Goal: Use online tool/utility: Utilize a website feature to perform a specific function

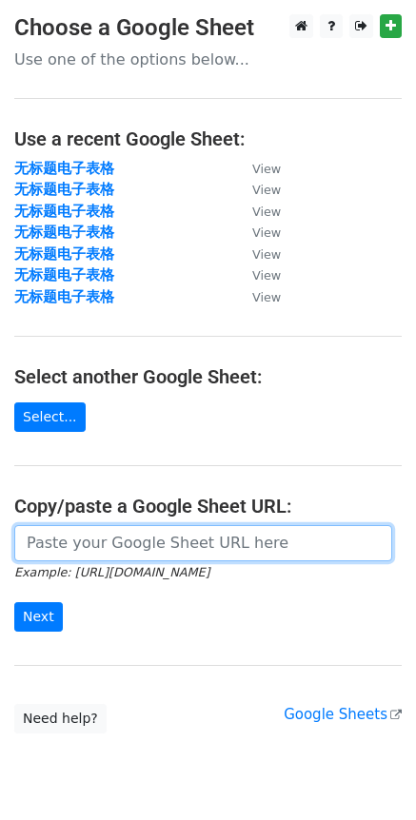
click at [135, 540] on input "url" at bounding box center [203, 543] width 378 height 36
paste input "[URL][DOMAIN_NAME]"
type input "[URL][DOMAIN_NAME]"
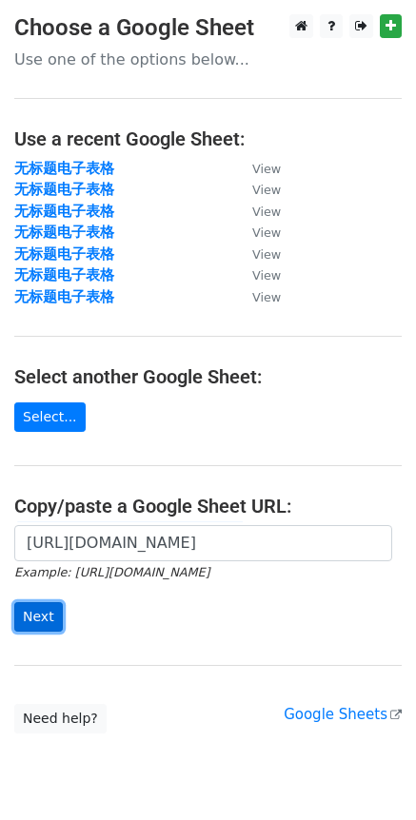
click at [40, 619] on input "Next" at bounding box center [38, 617] width 49 height 30
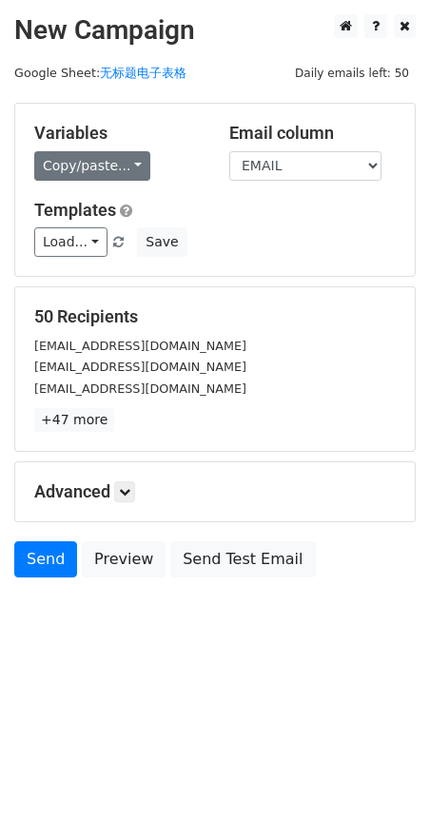
drag, startPoint x: 82, startPoint y: 149, endPoint x: 80, endPoint y: 159, distance: 9.7
click at [82, 149] on div "Variables Copy/paste... {{EMAIL}} {{NAME}}" at bounding box center [117, 152] width 195 height 58
click at [80, 159] on link "Copy/paste..." at bounding box center [92, 166] width 116 height 30
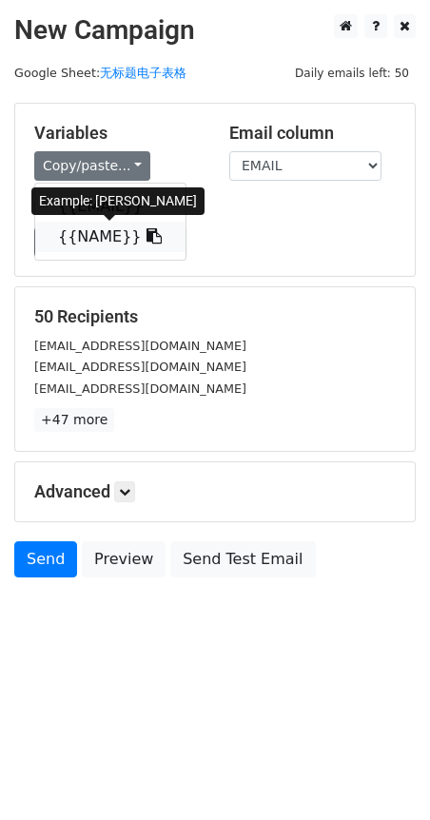
click at [79, 243] on link "{{NAME}}" at bounding box center [110, 237] width 150 height 30
